Goal: Task Accomplishment & Management: Use online tool/utility

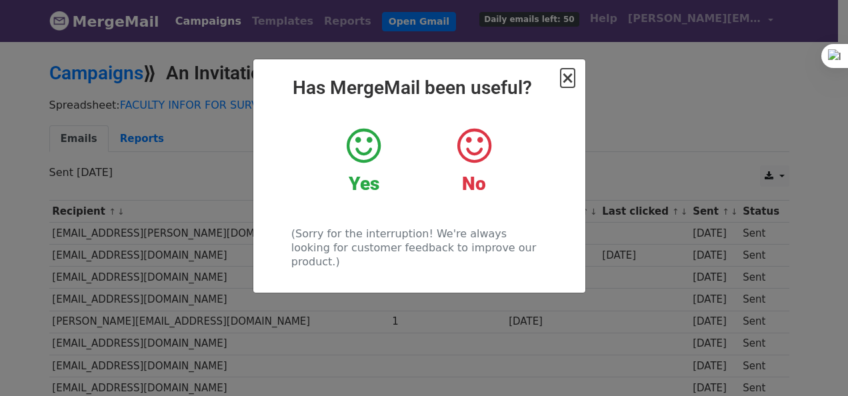
click at [567, 78] on span "×" at bounding box center [567, 78] width 13 height 19
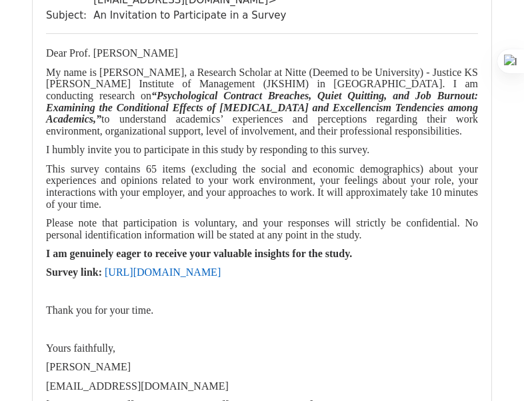
scroll to position [26223, 0]
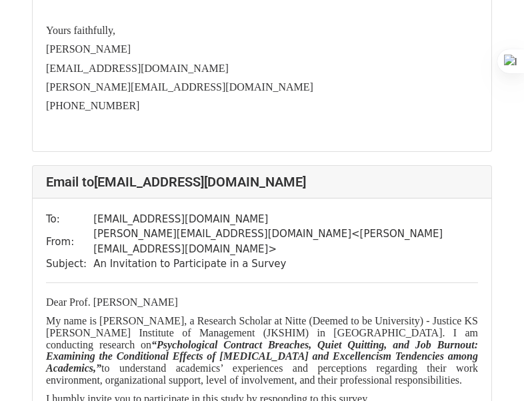
scroll to position [26674, 0]
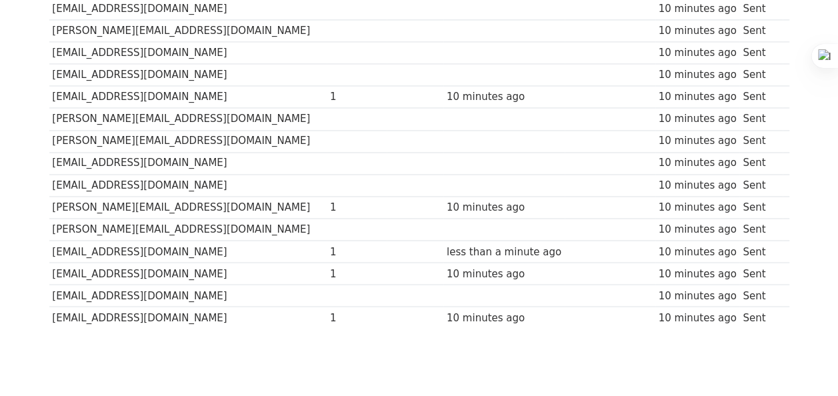
scroll to position [1034, 0]
